Goal: Task Accomplishment & Management: Complete application form

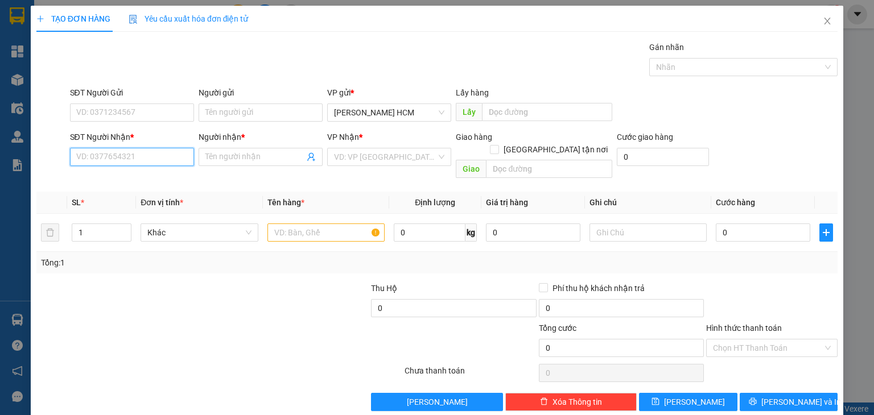
click at [168, 158] on input "SĐT Người Nhận *" at bounding box center [132, 157] width 124 height 18
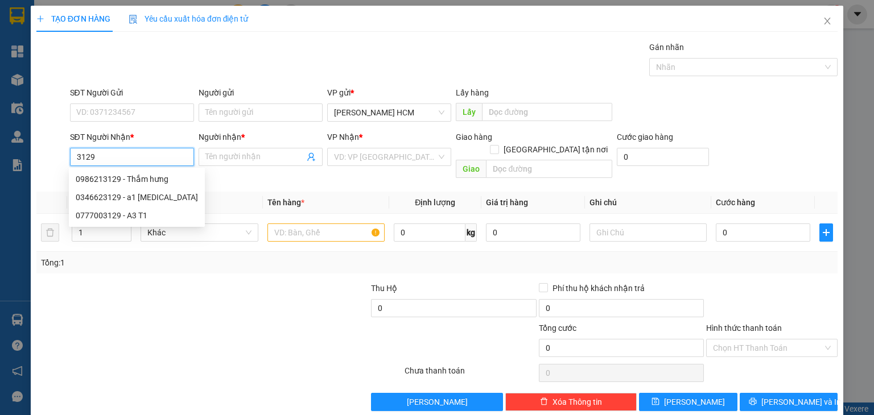
click at [127, 181] on div "0986213129 - Thắm hưng" at bounding box center [137, 179] width 122 height 13
type input "0986213129"
type input "Thắm hưng"
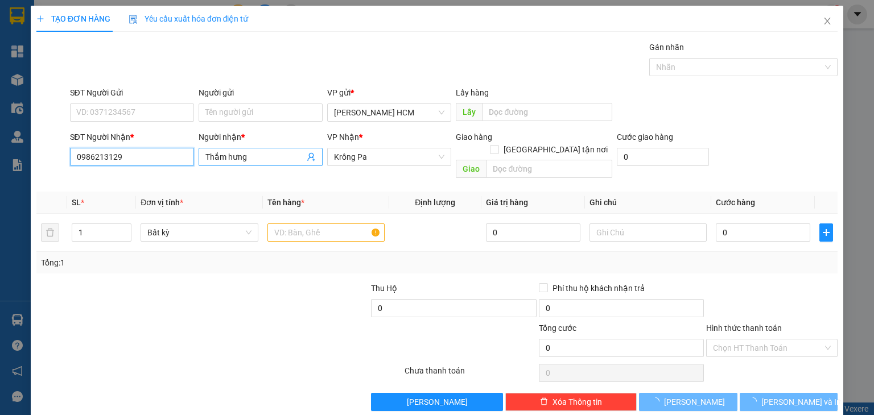
type input "0986213129"
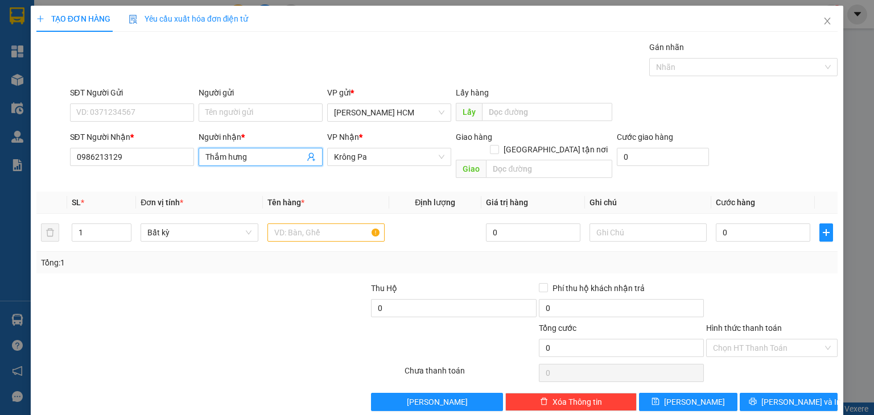
drag, startPoint x: 223, startPoint y: 158, endPoint x: 279, endPoint y: 160, distance: 56.3
click at [279, 160] on input "Thắm hưng" at bounding box center [254, 157] width 99 height 13
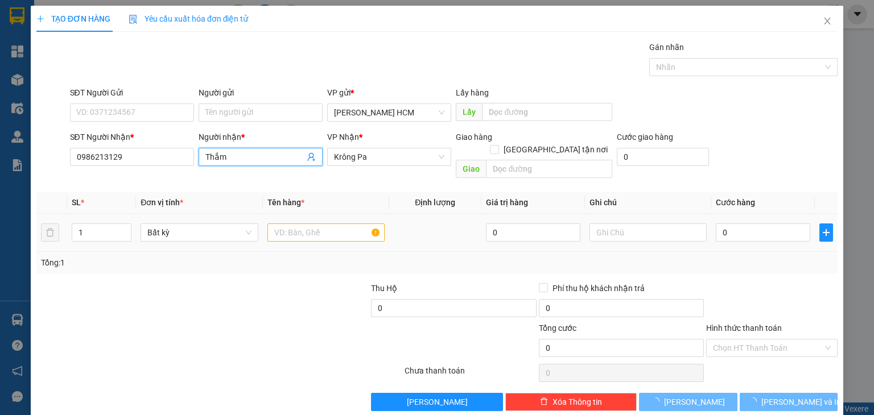
type input "Thắm"
click at [293, 224] on input "text" at bounding box center [325, 233] width 117 height 18
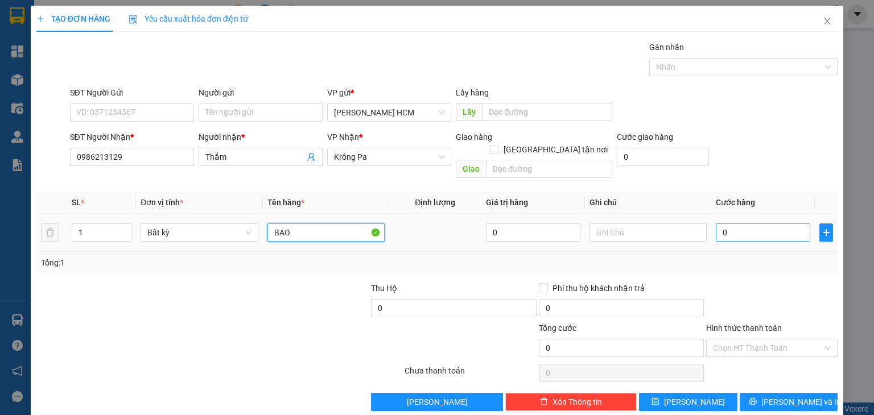
type input "BAO"
click at [721, 224] on input "0" at bounding box center [762, 233] width 94 height 18
type input "008"
type input "8"
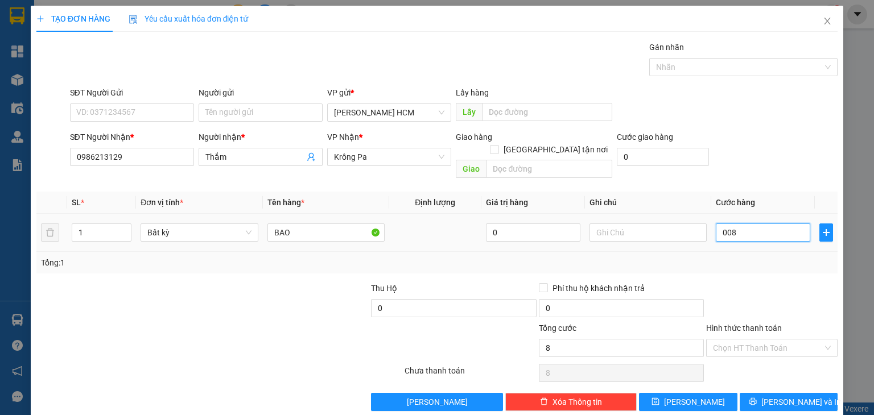
type input "0.080"
type input "80"
type input "0.080"
type input "80"
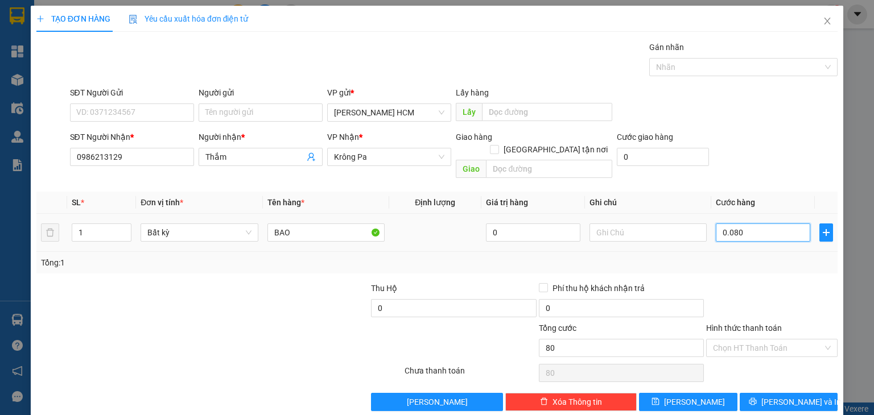
type input "80"
drag, startPoint x: 758, startPoint y: 213, endPoint x: 645, endPoint y: 253, distance: 119.4
click at [645, 253] on div "SL * Đơn vị tính * Tên hàng * Định lượng Giá trị hàng Ghi chú Cước hàng 1 Bất k…" at bounding box center [436, 233] width 801 height 82
type input "1"
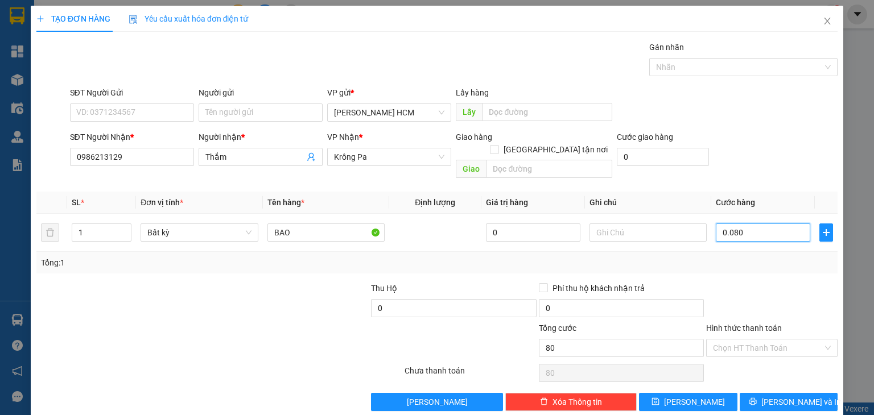
type input "1"
type input "10"
type input "100"
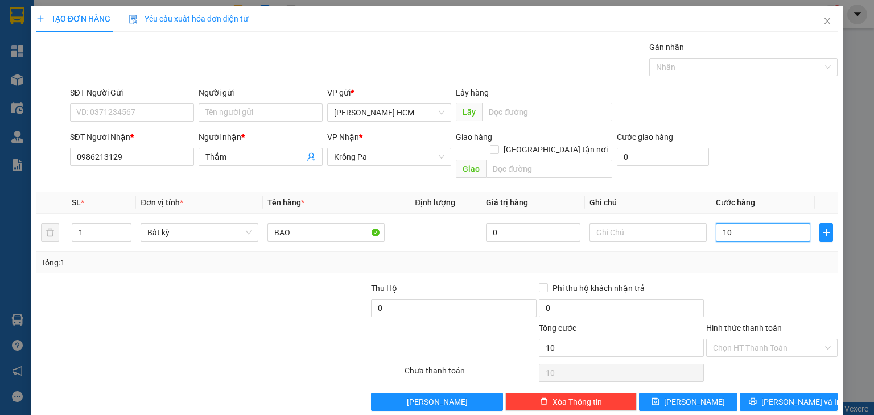
type input "100"
type input "100.000"
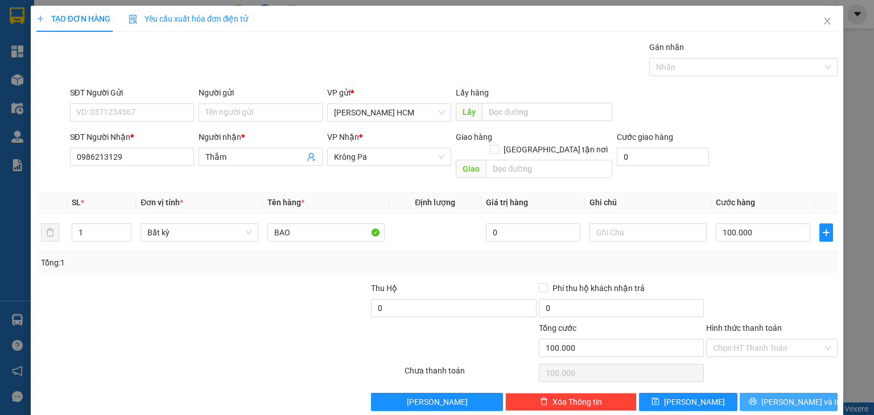
drag, startPoint x: 762, startPoint y: 383, endPoint x: 751, endPoint y: 355, distance: 29.4
click at [763, 393] on button "[PERSON_NAME] và In" at bounding box center [788, 402] width 98 height 18
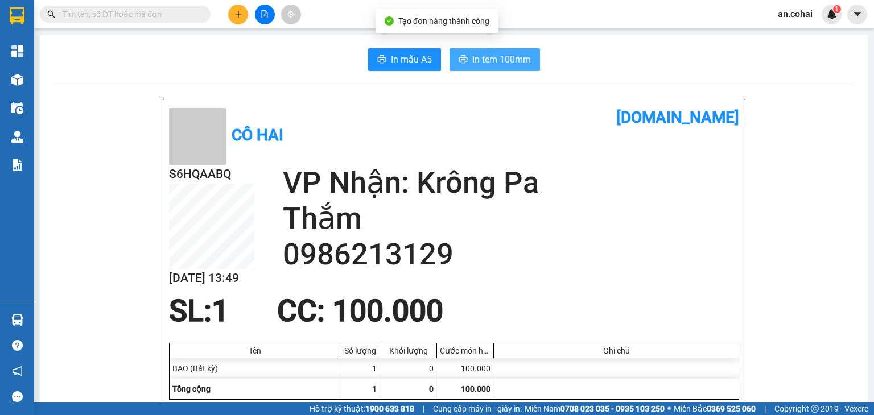
click at [503, 60] on span "In tem 100mm" at bounding box center [501, 59] width 59 height 14
click at [242, 11] on icon "plus" at bounding box center [238, 14] width 8 height 8
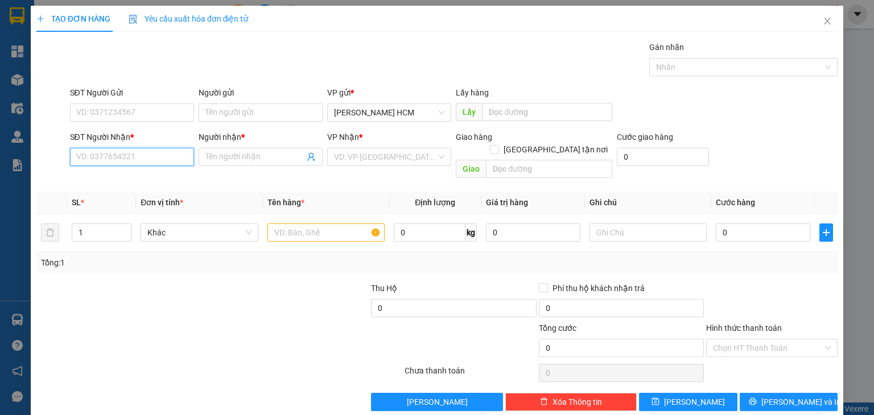
click at [180, 151] on input "SĐT Người Nhận *" at bounding box center [132, 157] width 124 height 18
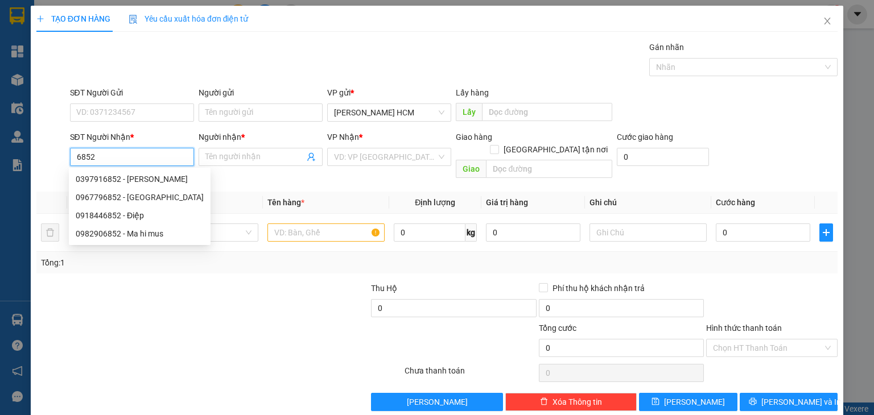
click at [155, 161] on input "6852" at bounding box center [132, 157] width 124 height 18
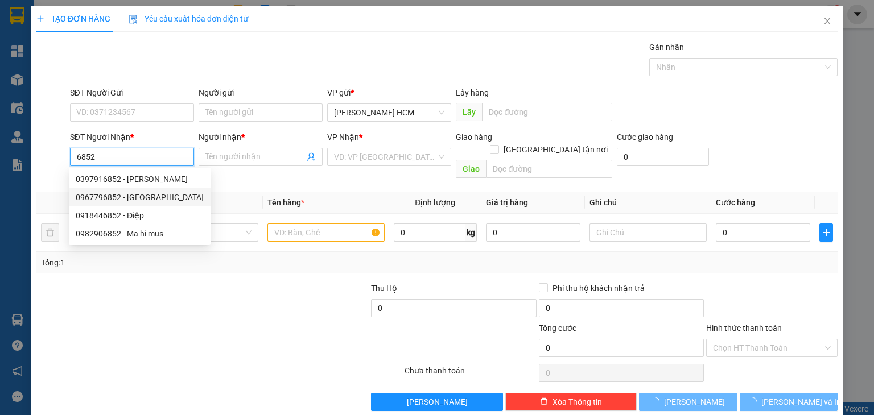
click at [161, 201] on div "0967796852 - [GEOGRAPHIC_DATA]" at bounding box center [140, 197] width 128 height 13
type input "0967796852"
type input "[GEOGRAPHIC_DATA]"
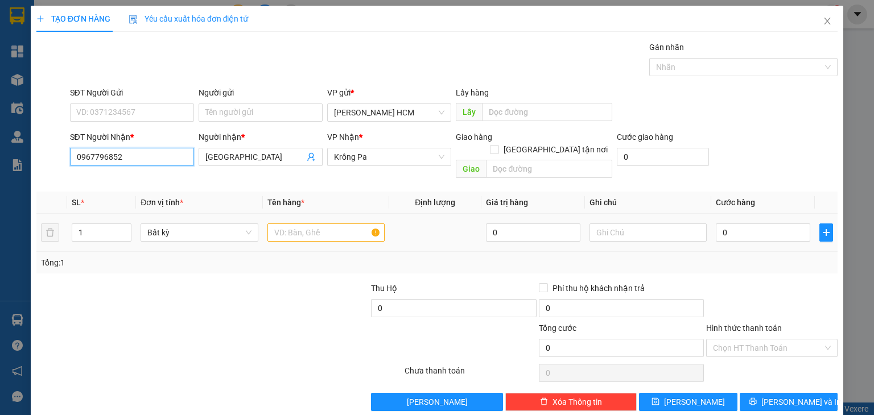
type input "0967796852"
click at [274, 233] on td at bounding box center [326, 233] width 126 height 38
click at [278, 224] on input "text" at bounding box center [325, 233] width 117 height 18
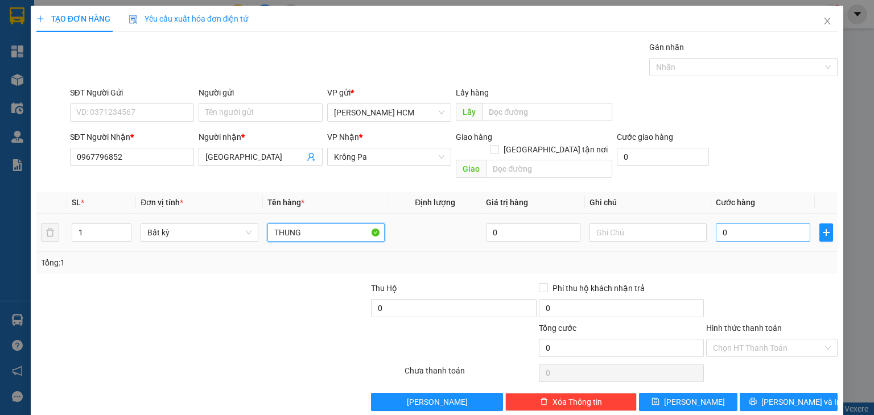
type input "THUNG"
click at [740, 224] on input "0" at bounding box center [762, 233] width 94 height 18
type input "007"
type input "7"
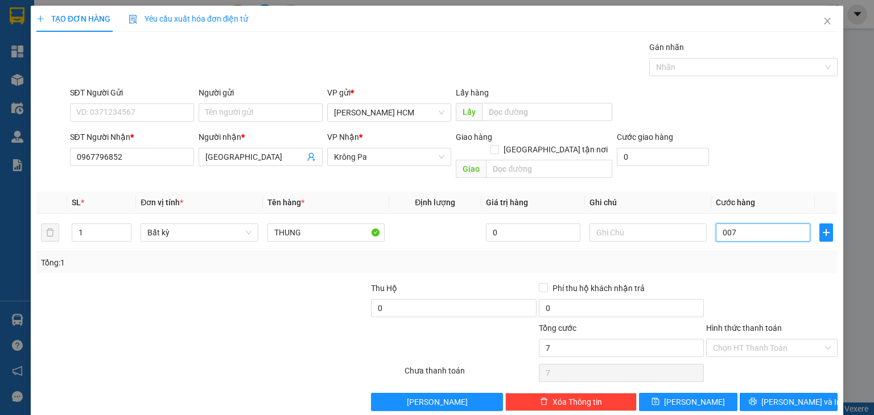
type input "0.070"
type input "70"
type input "70.000"
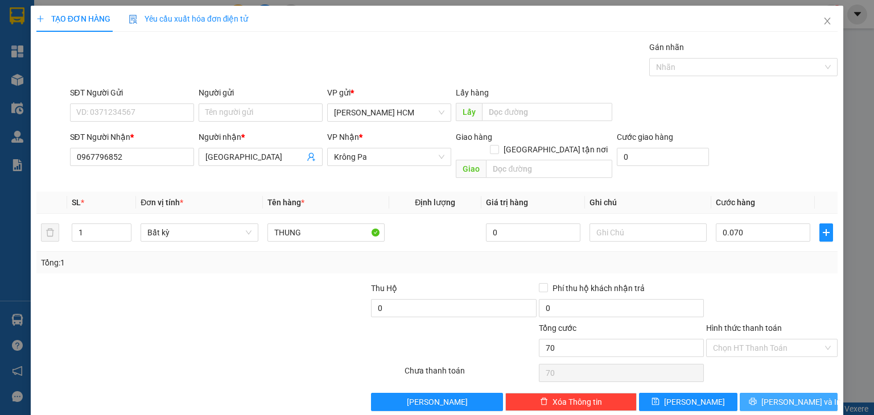
type input "70.000"
drag, startPoint x: 787, startPoint y: 387, endPoint x: 737, endPoint y: 343, distance: 66.9
click at [787, 396] on span "[PERSON_NAME] và In" at bounding box center [801, 402] width 80 height 13
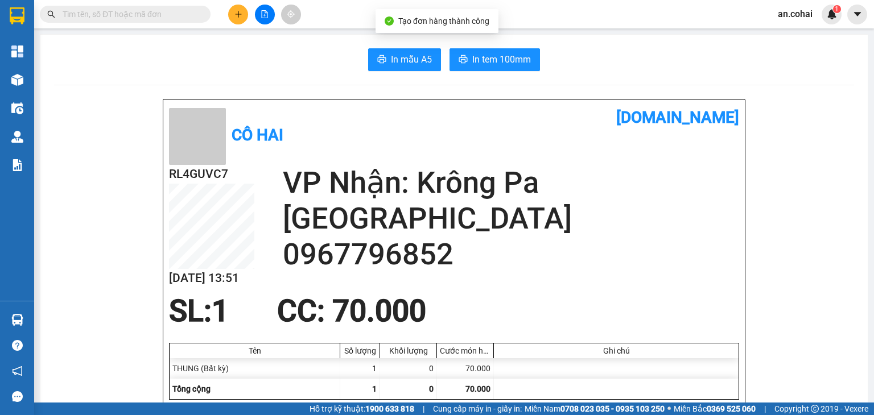
click at [536, 63] on div "In mẫu A5 In tem 100mm" at bounding box center [454, 59] width 800 height 23
click at [536, 62] on div "In mẫu A5 In tem 100mm" at bounding box center [454, 59] width 800 height 23
click at [531, 59] on button "In tem 100mm" at bounding box center [494, 59] width 90 height 23
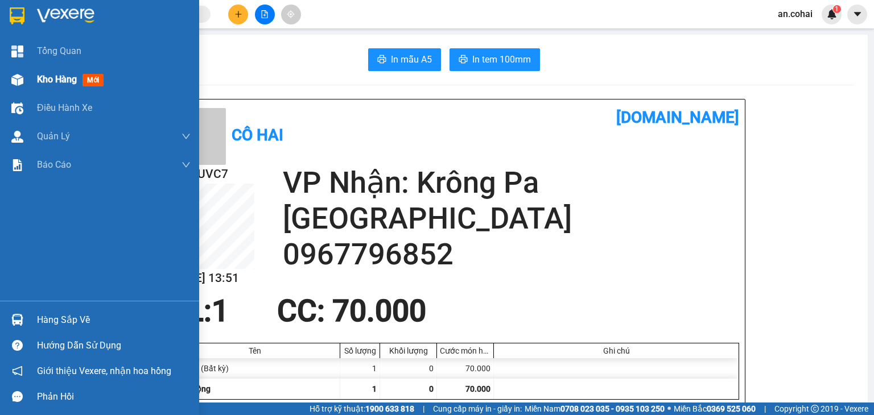
click at [24, 85] on div at bounding box center [17, 80] width 20 height 20
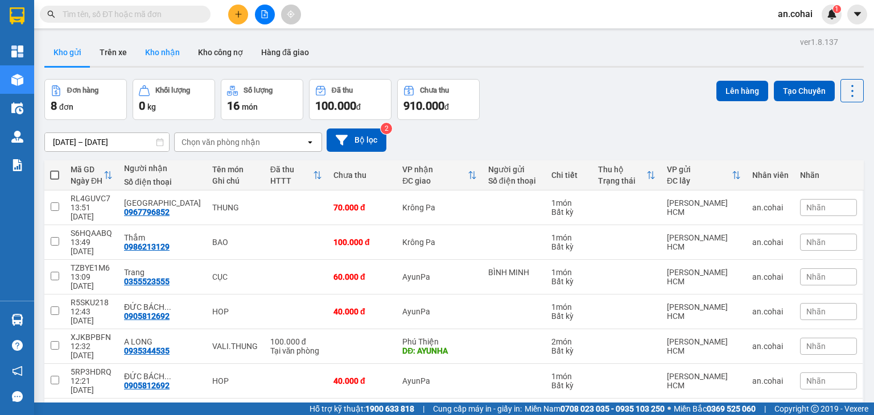
click at [152, 49] on button "Kho nhận" at bounding box center [162, 52] width 53 height 27
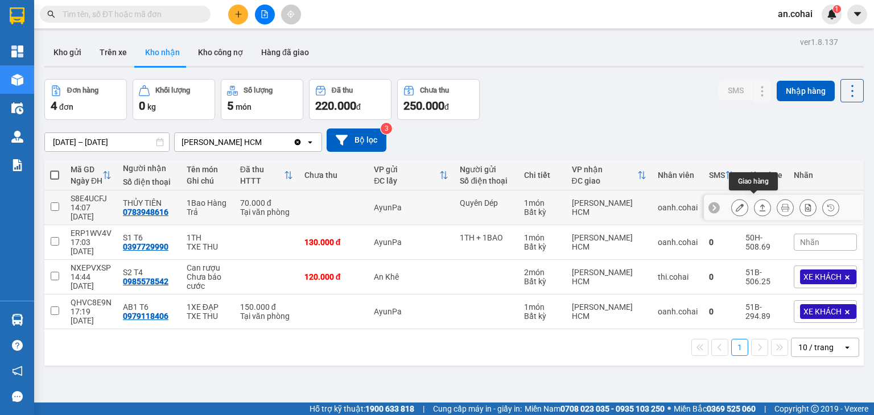
click at [754, 208] on button at bounding box center [762, 208] width 16 height 20
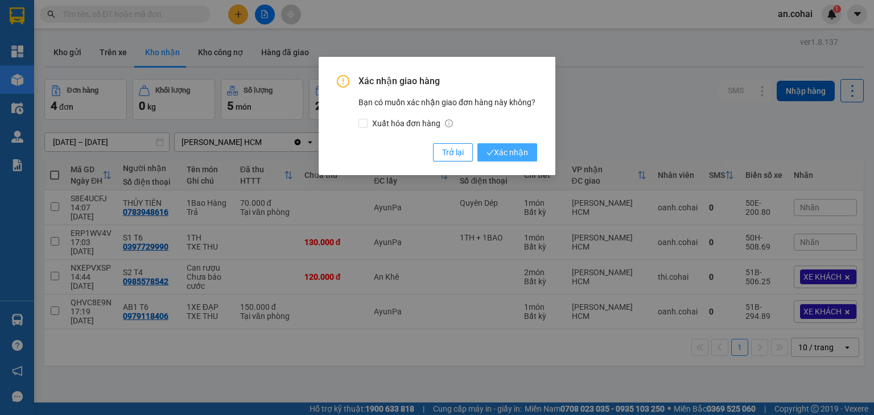
click at [519, 152] on span "Xác nhận" at bounding box center [507, 152] width 42 height 13
